Goal: Task Accomplishment & Management: Complete application form

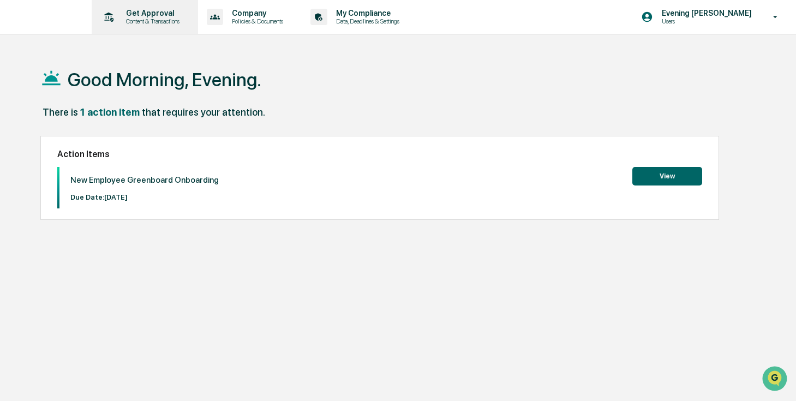
click at [162, 19] on p "Content & Transactions" at bounding box center [151, 21] width 68 height 8
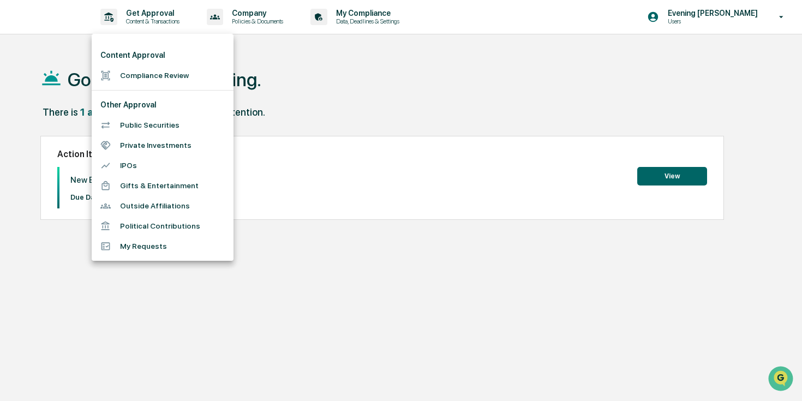
click at [137, 80] on li "Compliance Review" at bounding box center [163, 75] width 142 height 20
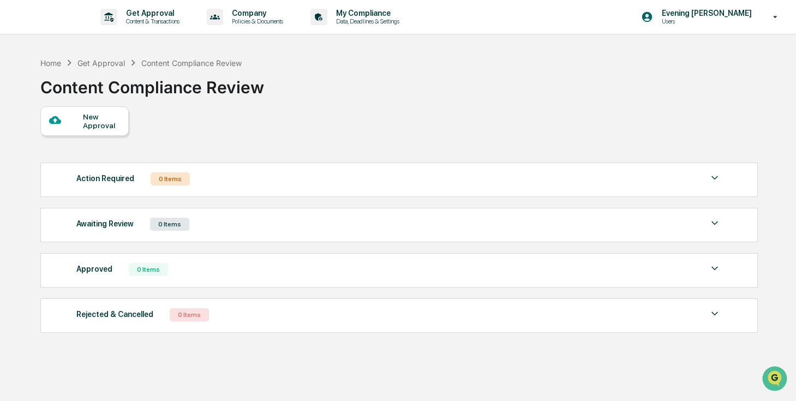
click at [105, 127] on div "New Approval" at bounding box center [101, 120] width 37 height 17
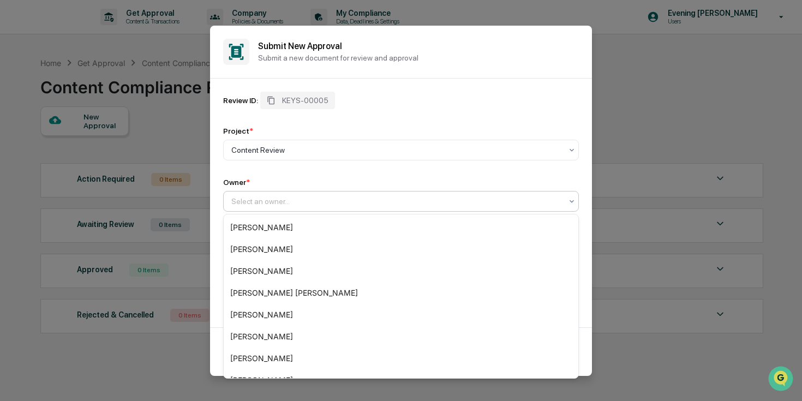
click at [261, 197] on div at bounding box center [396, 201] width 331 height 11
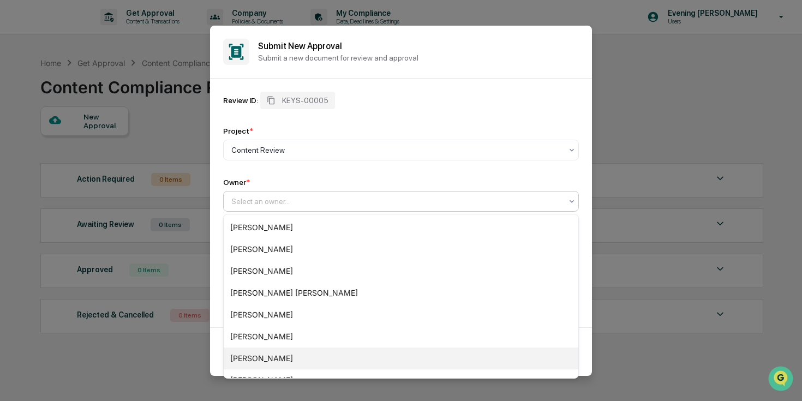
click at [289, 359] on div "[PERSON_NAME]" at bounding box center [401, 359] width 355 height 22
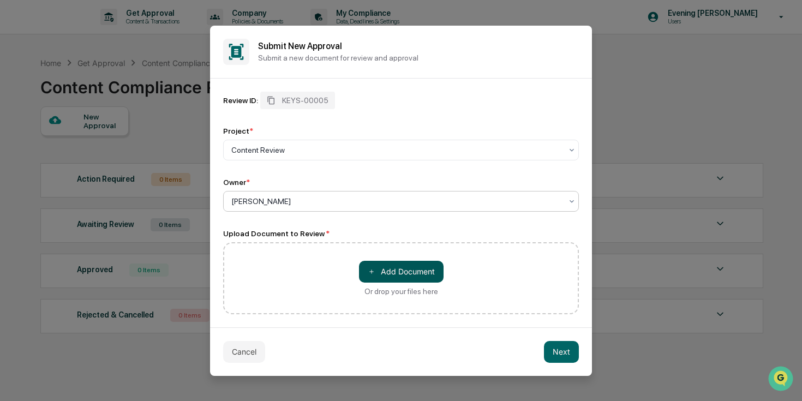
click at [378, 264] on button "＋ Add Document" at bounding box center [401, 272] width 85 height 22
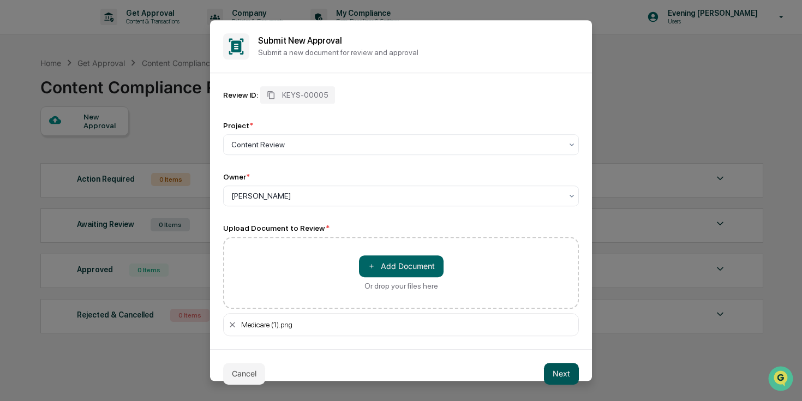
click at [559, 373] on button "Next" at bounding box center [561, 374] width 35 height 22
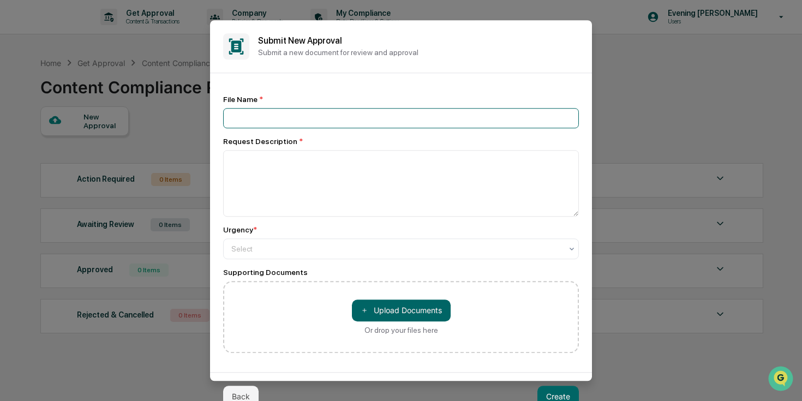
click at [433, 124] on input at bounding box center [401, 118] width 356 height 20
type input "********"
click at [362, 145] on div "Request Description *" at bounding box center [401, 141] width 356 height 9
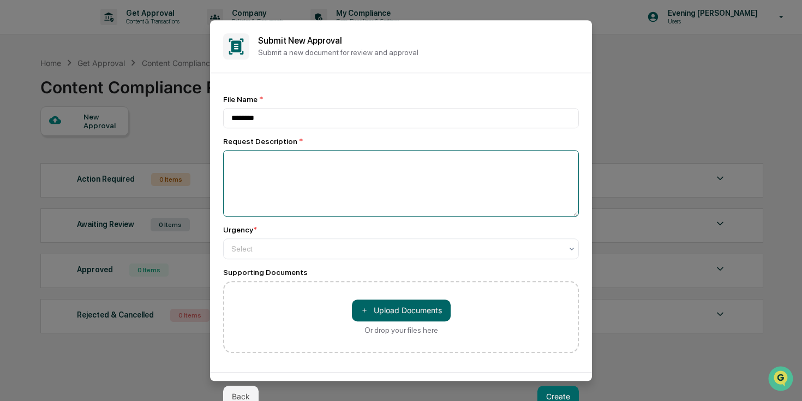
click at [361, 155] on textarea at bounding box center [401, 183] width 356 height 67
type textarea "**********"
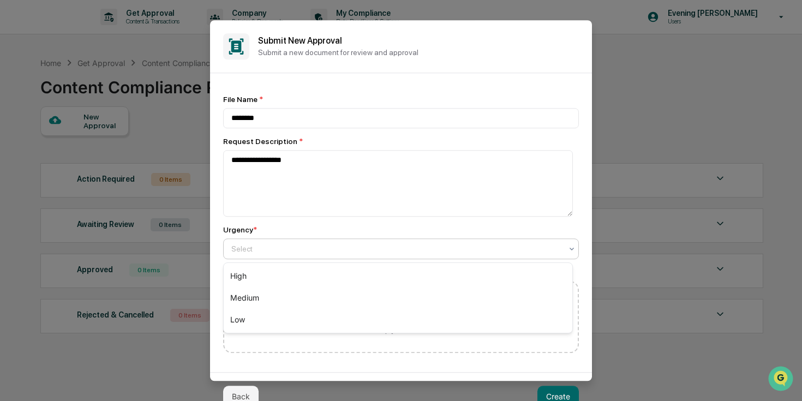
click at [336, 252] on div at bounding box center [396, 248] width 331 height 11
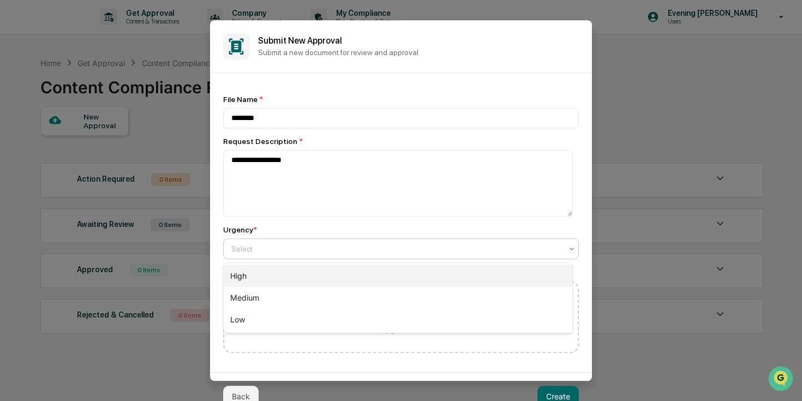
click at [318, 284] on div "High" at bounding box center [398, 276] width 349 height 22
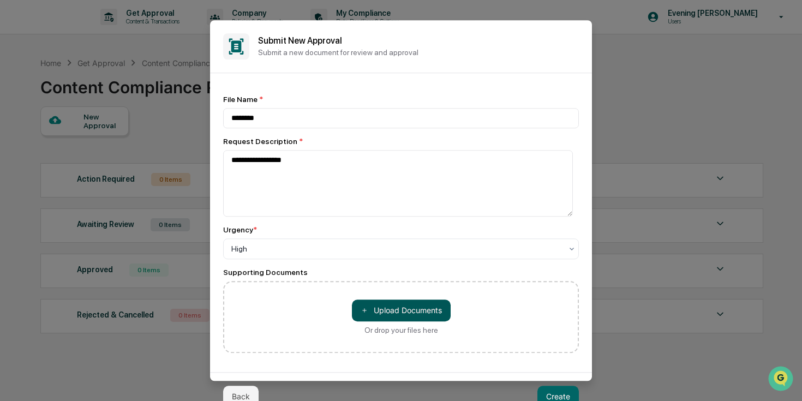
click at [422, 313] on button "＋ Upload Documents" at bounding box center [401, 311] width 99 height 22
click at [557, 397] on button "Create" at bounding box center [558, 397] width 41 height 22
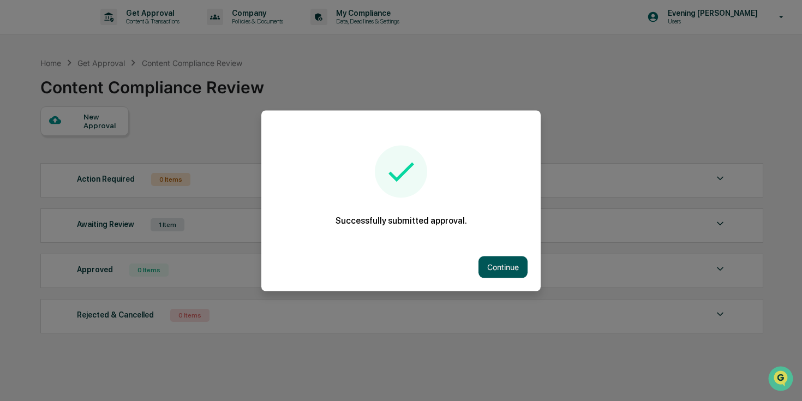
click at [493, 260] on button "Continue" at bounding box center [503, 267] width 49 height 22
